Goal: Obtain resource: Obtain resource

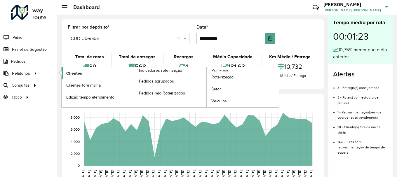
click at [68, 73] on span "Clientes" at bounding box center [74, 73] width 16 height 6
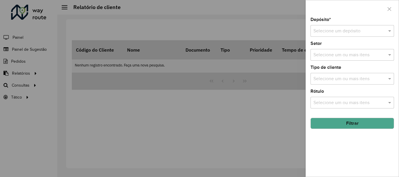
click at [332, 38] on div "Depósito * Selecione um depósito Setor Selecione um ou mais itens Tipo de clien…" at bounding box center [352, 97] width 93 height 159
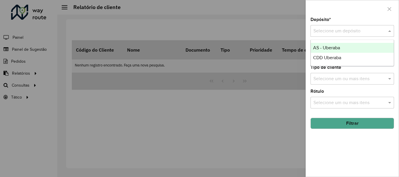
click at [330, 34] on input "text" at bounding box center [346, 31] width 66 height 7
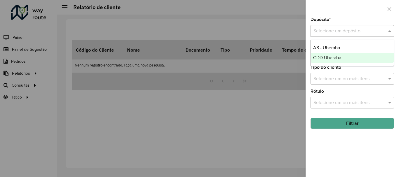
click at [325, 59] on span "CDD Uberaba" at bounding box center [327, 57] width 28 height 5
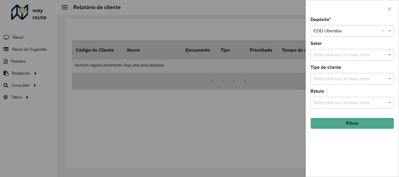
click at [326, 55] on input "text" at bounding box center [349, 55] width 75 height 7
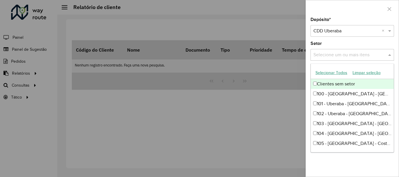
click at [269, 109] on div at bounding box center [199, 88] width 399 height 177
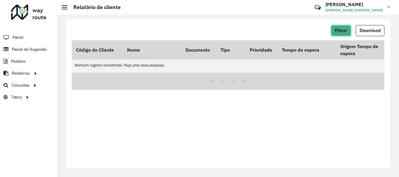
click at [336, 32] on span "Filtrar" at bounding box center [341, 30] width 13 height 5
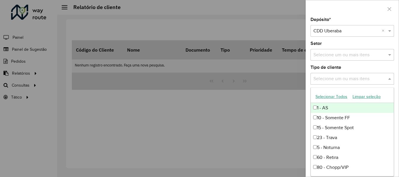
click at [332, 80] on input "text" at bounding box center [349, 79] width 75 height 7
click at [282, 115] on div at bounding box center [199, 88] width 399 height 177
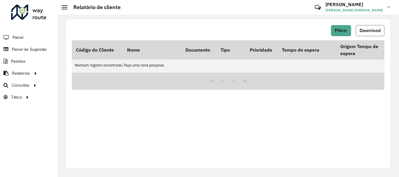
click at [376, 29] on span "Download" at bounding box center [370, 30] width 21 height 5
click at [342, 29] on span "Filtrar" at bounding box center [341, 30] width 13 height 5
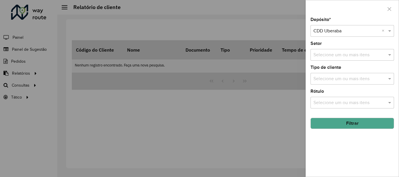
click at [339, 122] on button "Filtrar" at bounding box center [352, 123] width 84 height 11
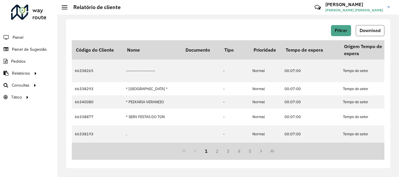
click at [377, 31] on span "Download" at bounding box center [370, 30] width 21 height 5
click at [361, 26] on button "Download" at bounding box center [370, 30] width 29 height 11
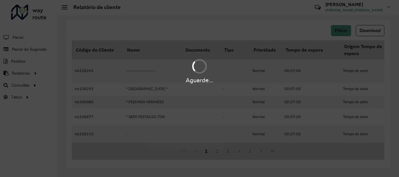
click at [286, 66] on div "Aguarde..." at bounding box center [199, 71] width 399 height 28
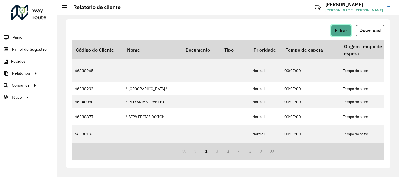
click at [346, 30] on span "Filtrar" at bounding box center [341, 30] width 13 height 5
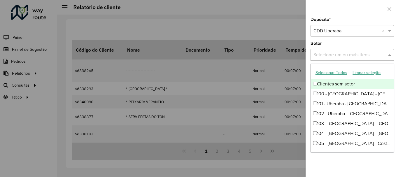
click at [323, 52] on input "text" at bounding box center [349, 55] width 75 height 7
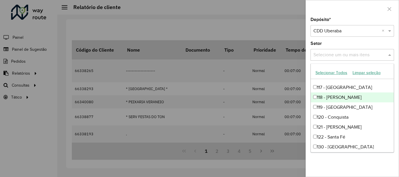
scroll to position [204, 0]
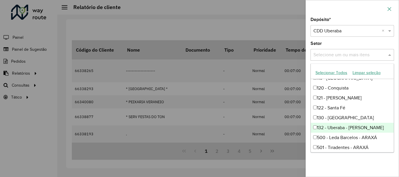
click at [391, 13] on button "button" at bounding box center [389, 8] width 9 height 9
